Goal: Information Seeking & Learning: Learn about a topic

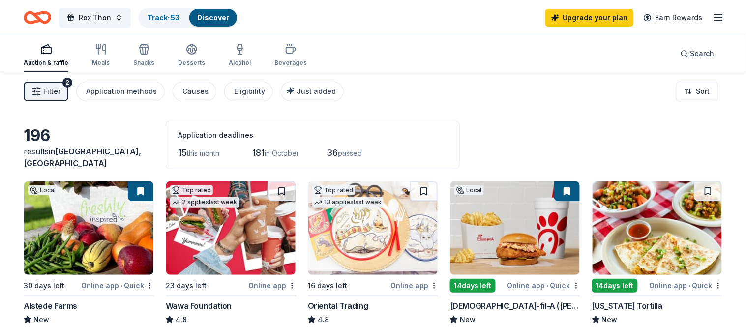
click at [54, 93] on span "Filter" at bounding box center [51, 92] width 17 height 12
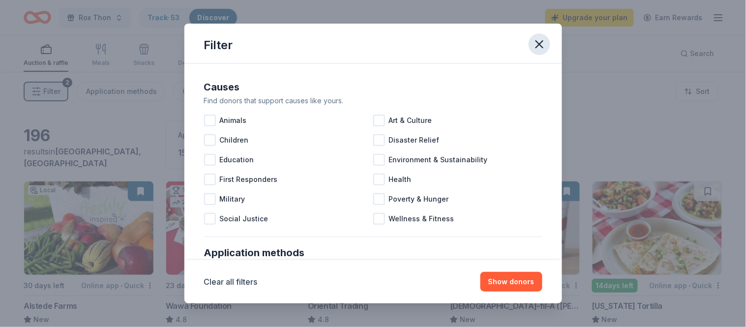
click at [536, 43] on icon "button" at bounding box center [539, 44] width 14 height 14
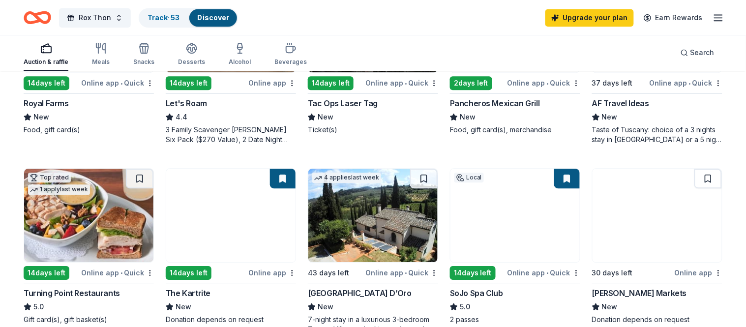
scroll to position [586, 0]
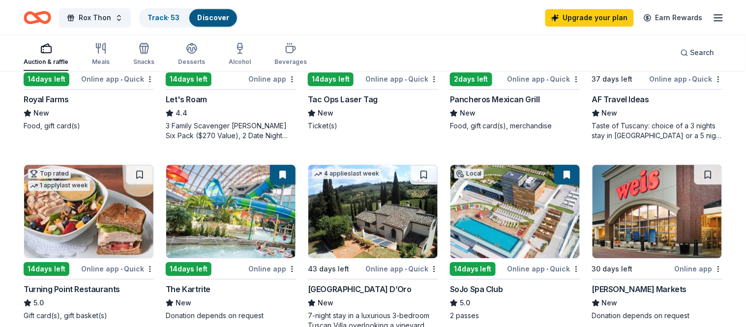
click at [512, 243] on img at bounding box center [514, 211] width 129 height 93
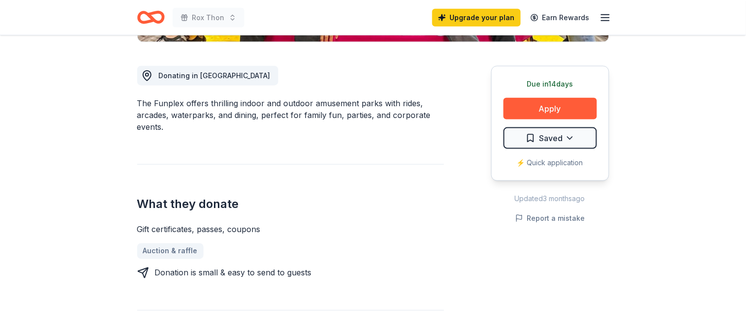
scroll to position [270, 0]
